Goal: Obtain resource: Download file/media

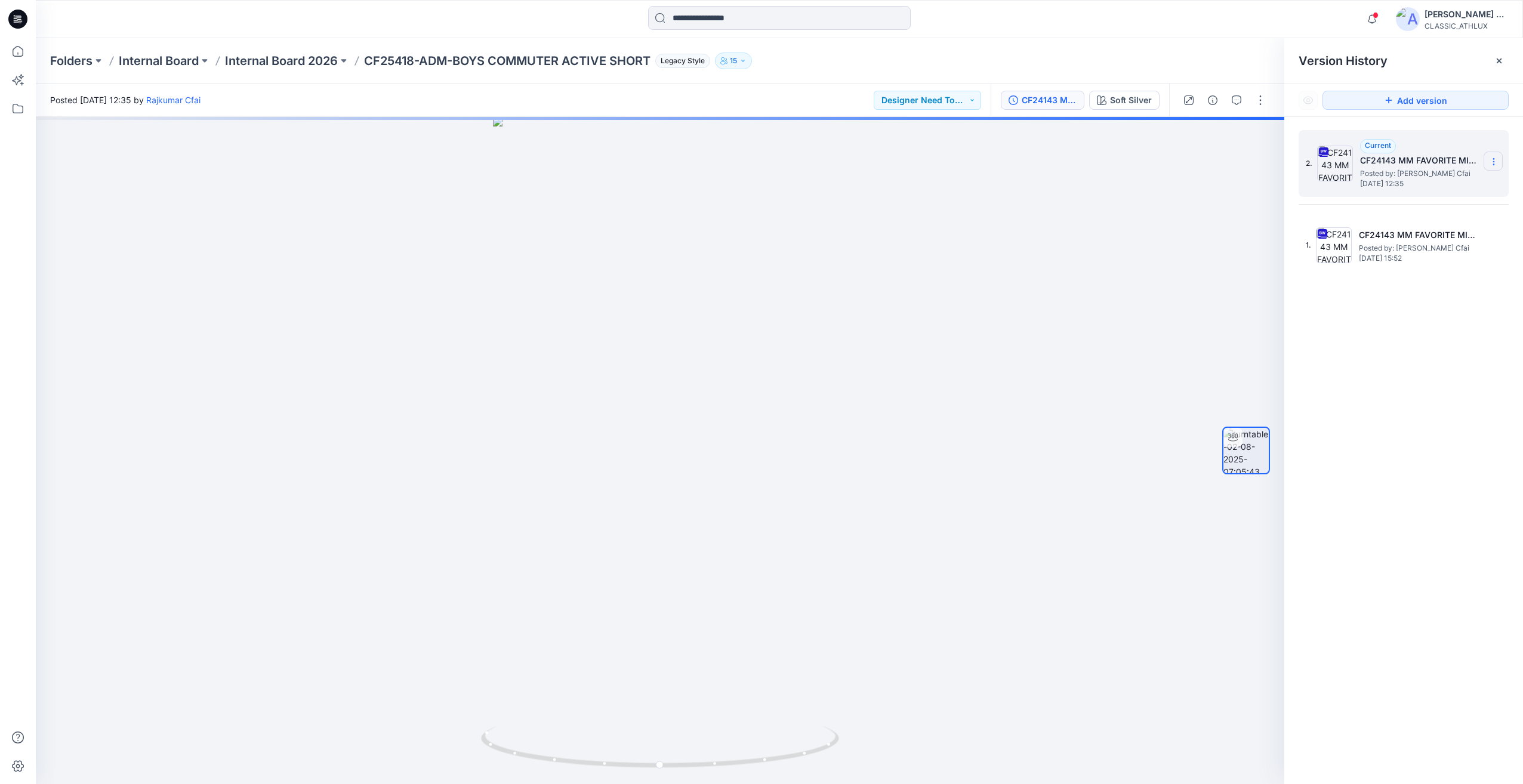
click at [1495, 165] on icon at bounding box center [1493, 162] width 9 height 9
click at [1436, 392] on div "2. Current CF24143 MM FAVORITE MIX MEDIA JACKET Posted by: [PERSON_NAME] Cfai […" at bounding box center [1404, 459] width 239 height 684
click at [1491, 161] on icon at bounding box center [1493, 162] width 9 height 9
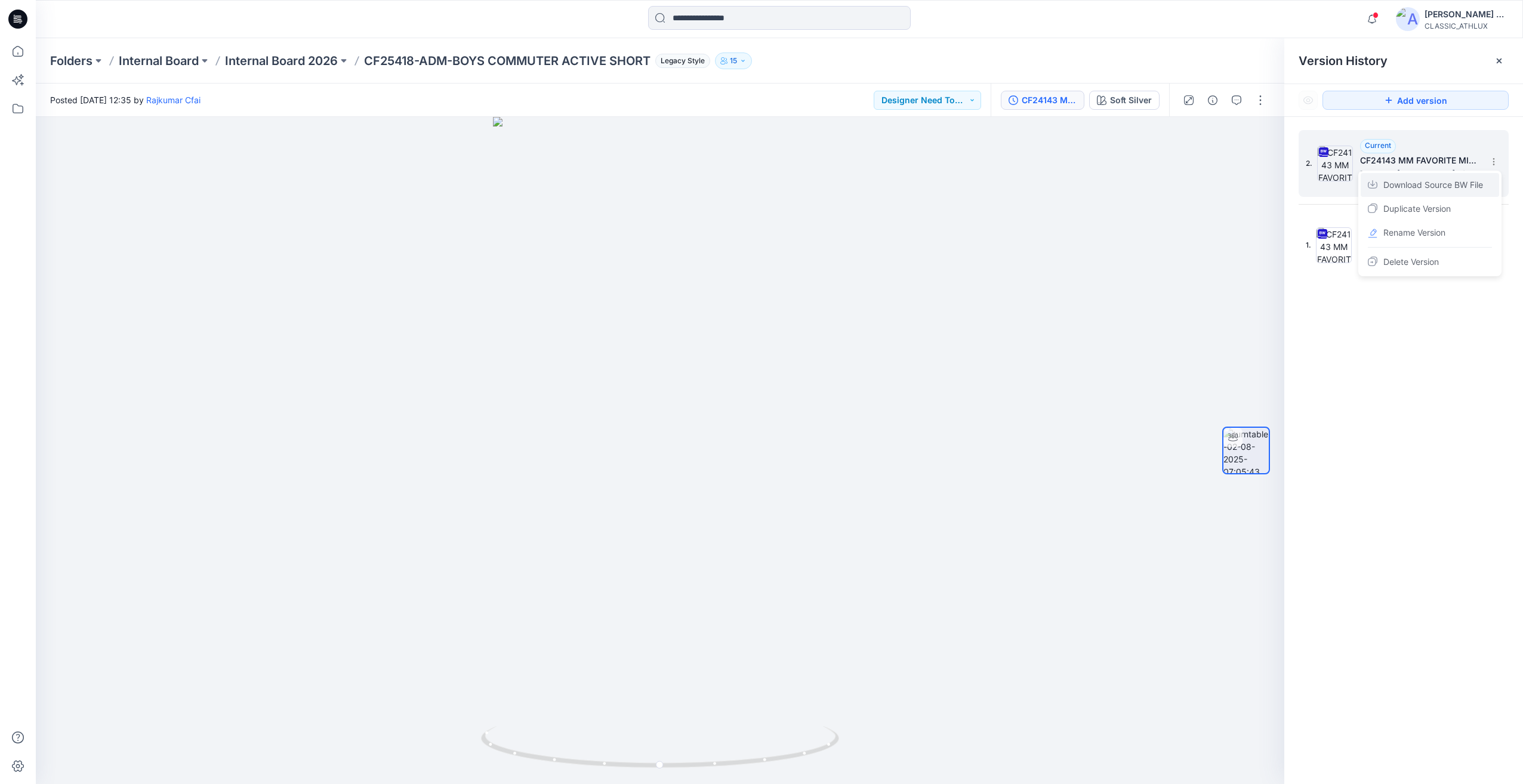
click at [1415, 185] on span "Download Source BW File" at bounding box center [1433, 185] width 100 height 15
click at [697, 22] on input at bounding box center [779, 17] width 263 height 24
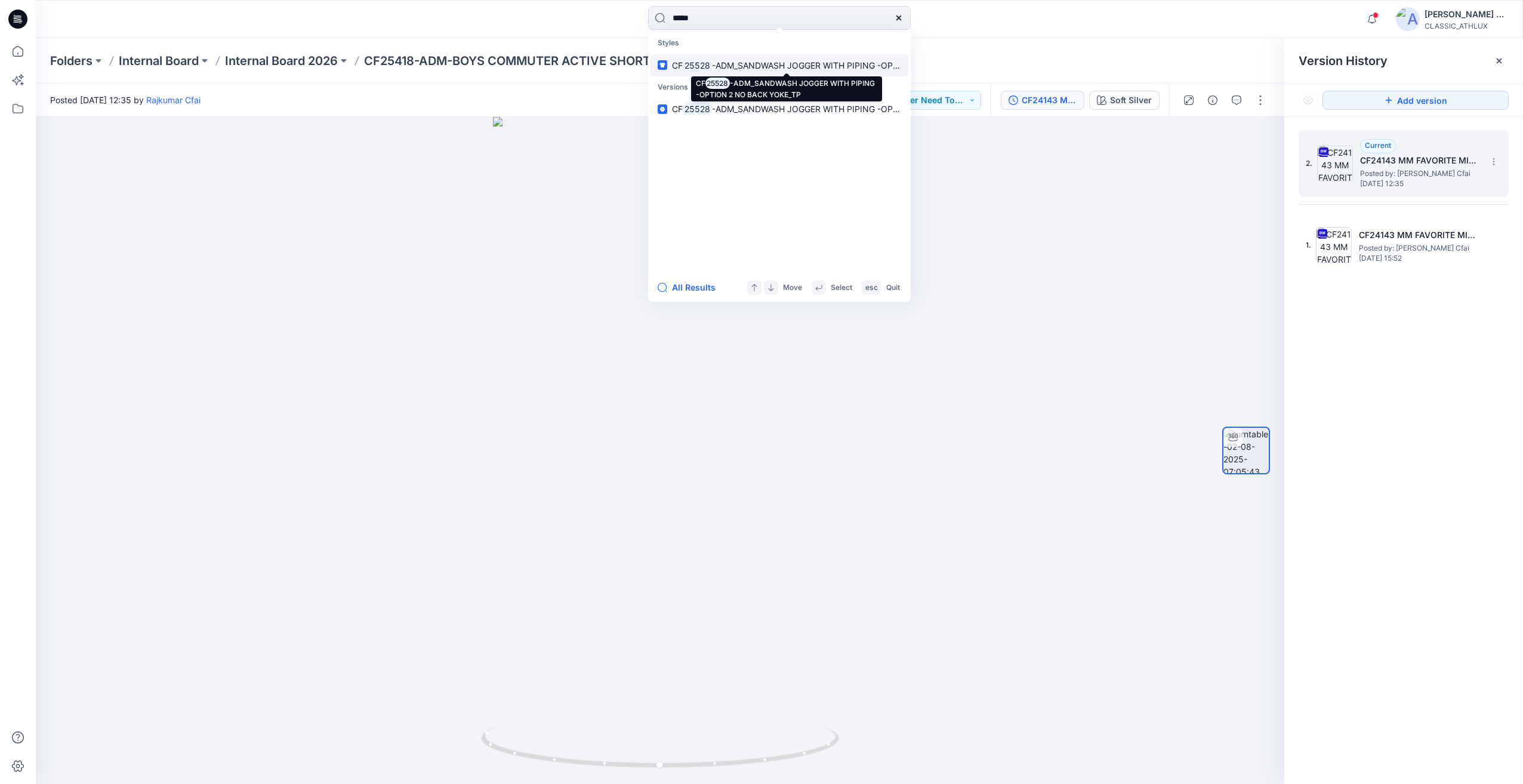
type input "*****"
click at [765, 63] on span "-ADM_SANDWASH JOGGER WITH PIPING -OPTION 2 NO BACK YOKE_TP" at bounding box center [855, 66] width 287 height 10
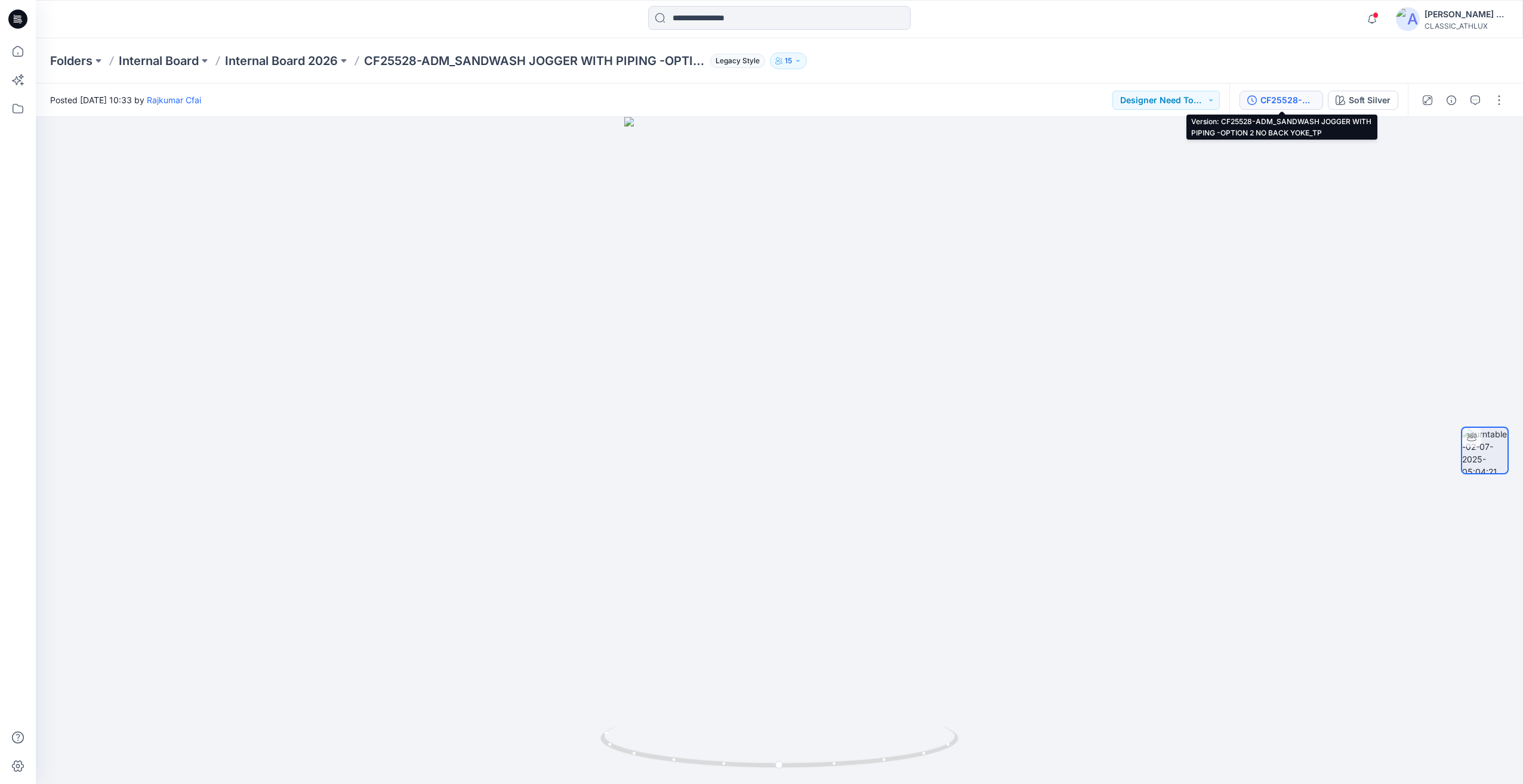
click at [1286, 100] on div "CF25528-ADM_SANDWASH JOGGER WITH PIPING -OPTION 2 NO BACK YOKE_TP" at bounding box center [1287, 100] width 55 height 13
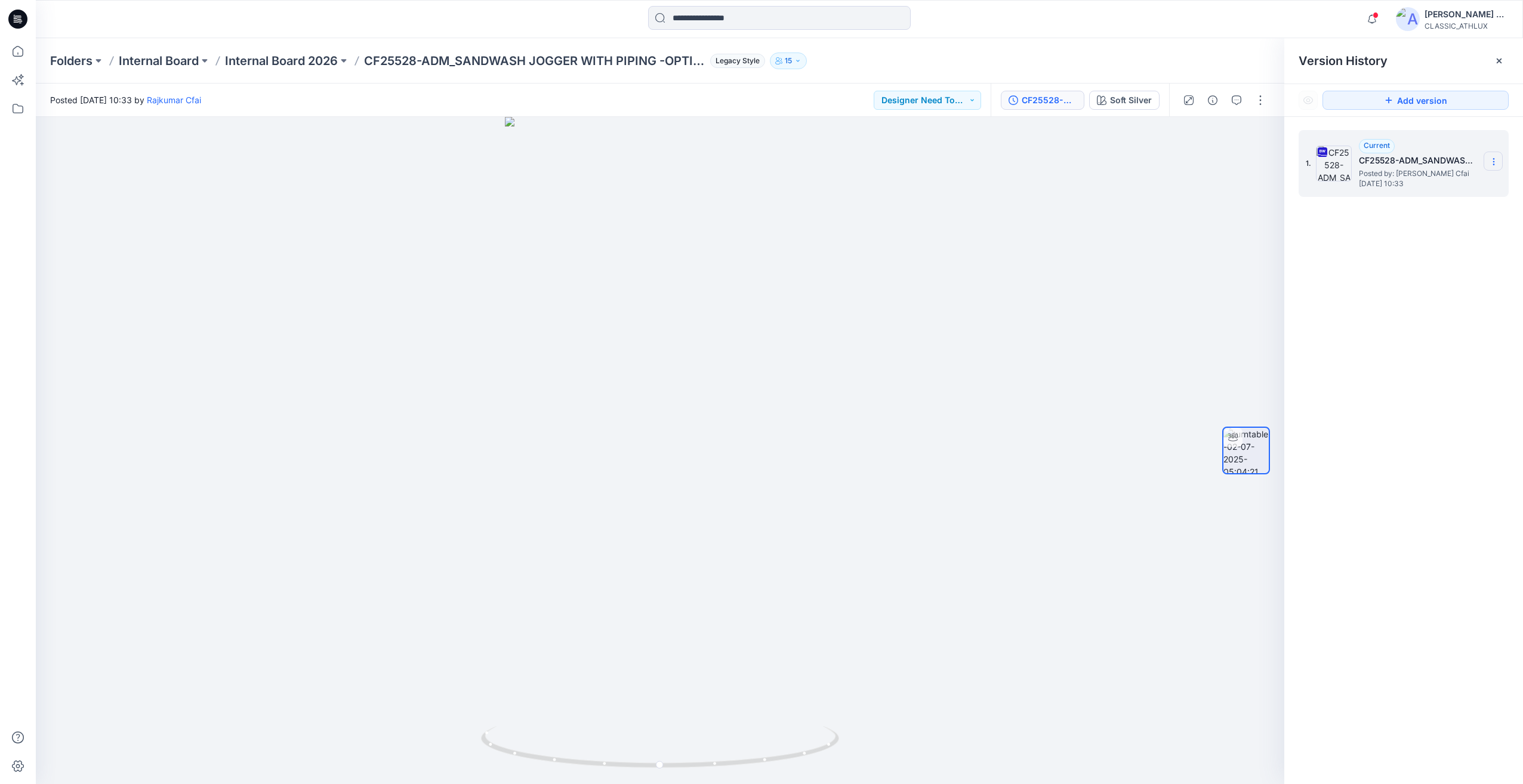
click at [1492, 159] on icon at bounding box center [1493, 162] width 9 height 9
click at [1436, 191] on span "Download Source BW File" at bounding box center [1433, 185] width 100 height 15
